Goal: Task Accomplishment & Management: Manage account settings

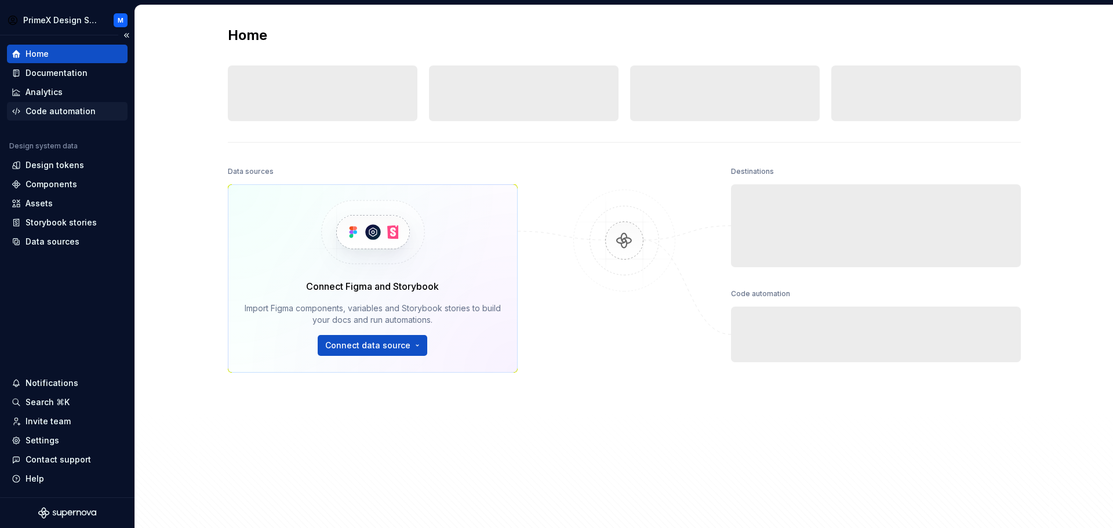
click at [82, 111] on div "Code automation" at bounding box center [61, 112] width 70 height 12
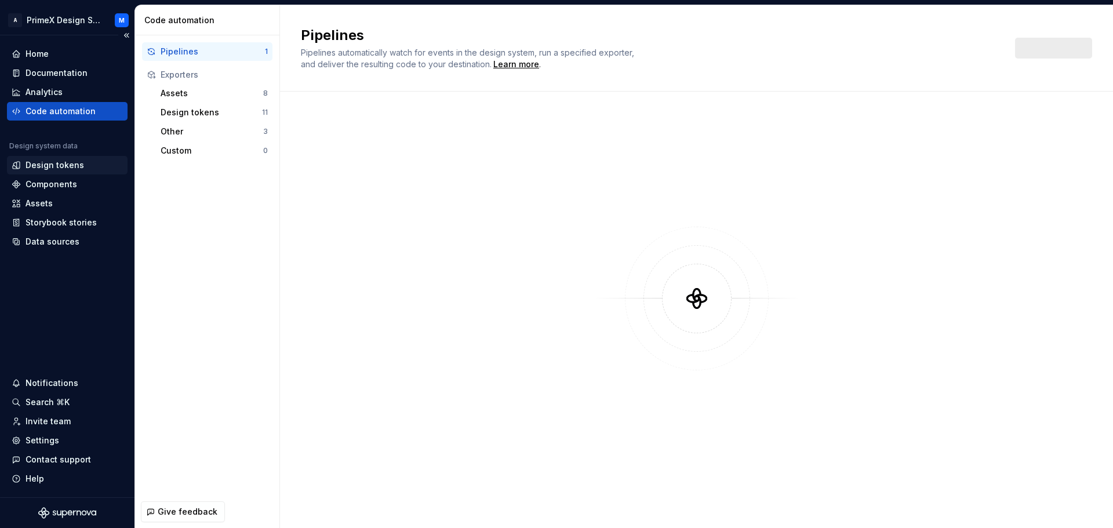
click at [67, 162] on div "Design tokens" at bounding box center [55, 165] width 59 height 12
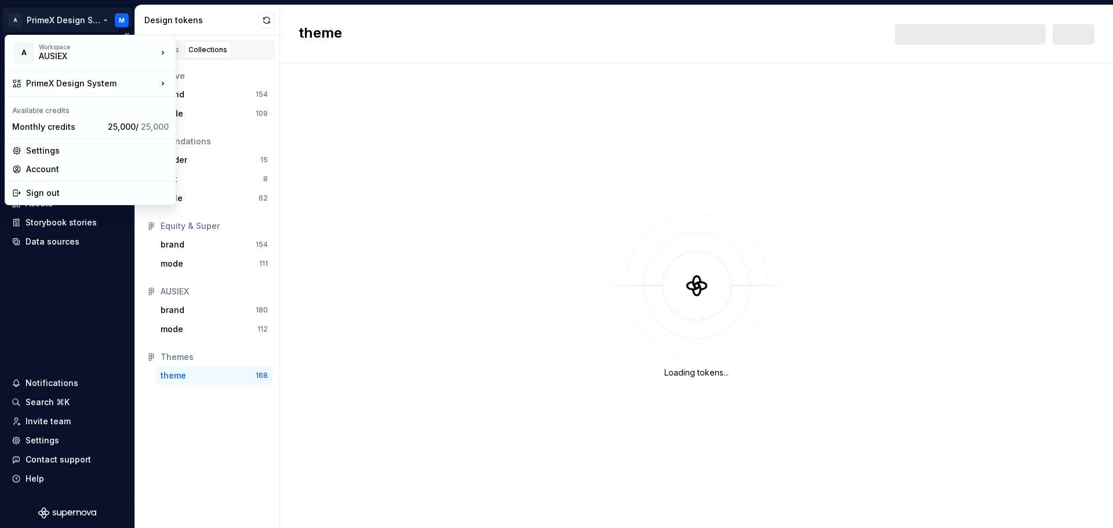
click at [118, 19] on html "A PrimeX Design System M Home Documentation Analytics Code automation Design sy…" at bounding box center [556, 264] width 1113 height 528
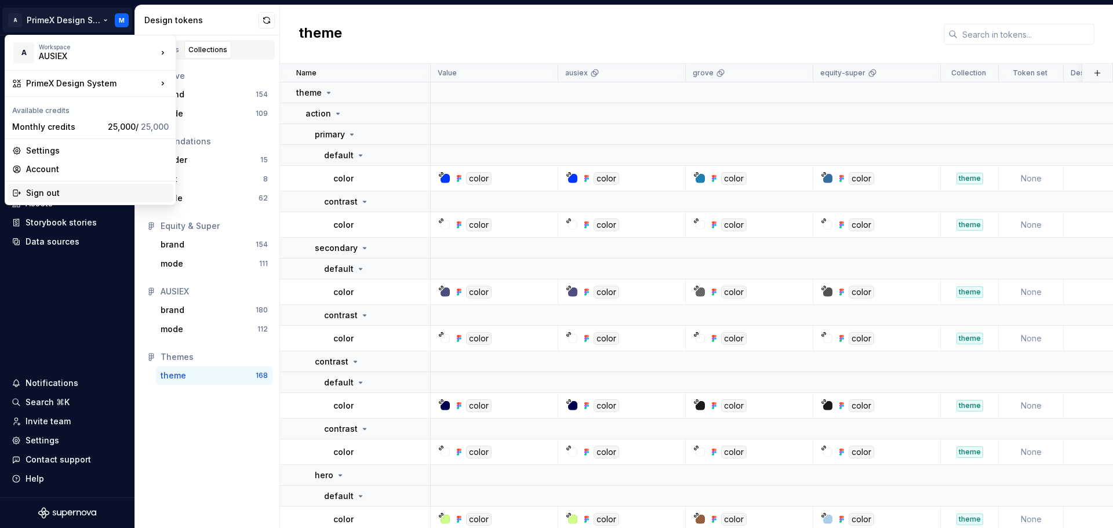
click at [62, 197] on div "Sign out" at bounding box center [97, 193] width 143 height 12
